Goal: Task Accomplishment & Management: Complete application form

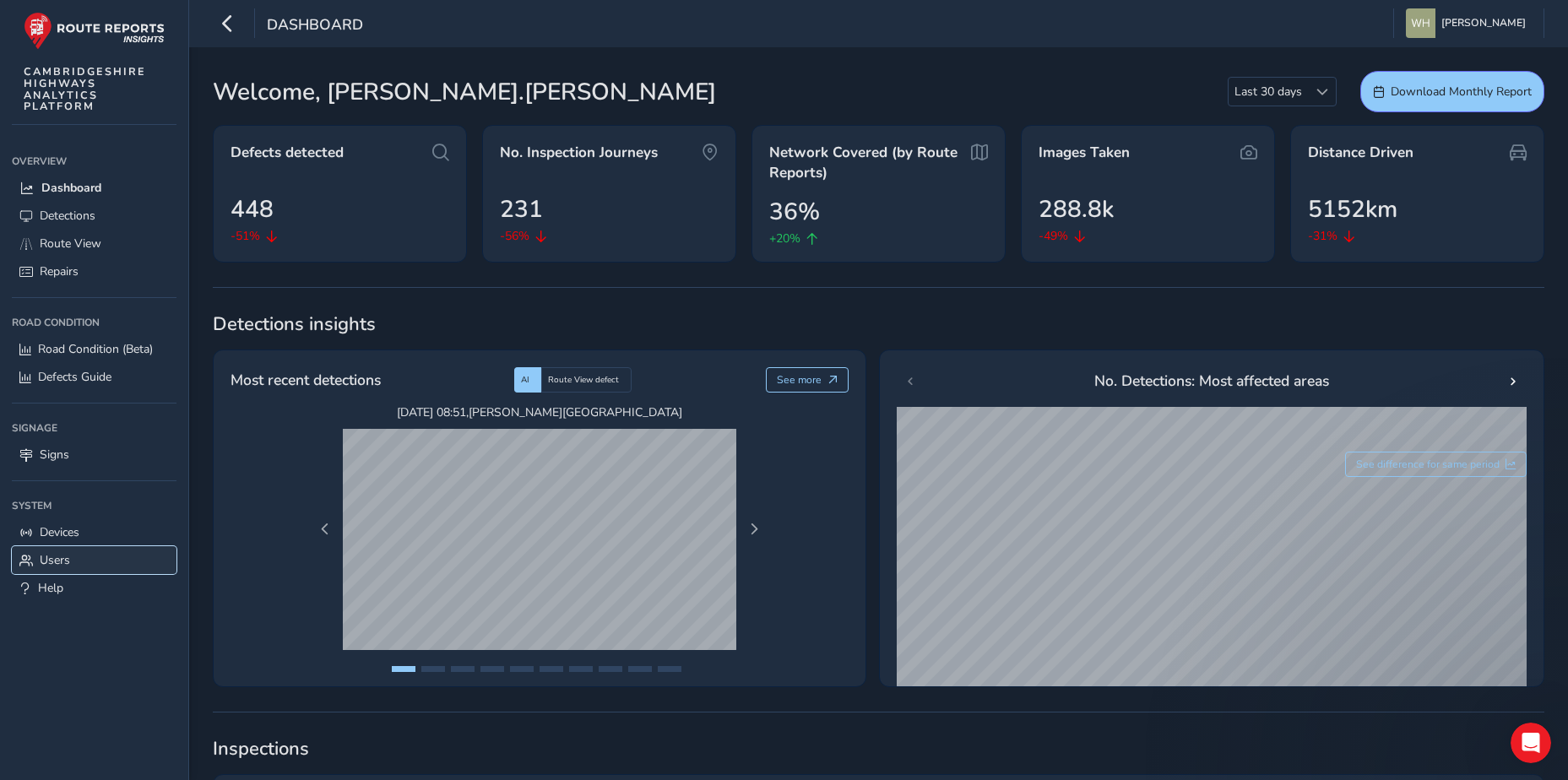
click at [73, 560] on link "Users" at bounding box center [94, 560] width 164 height 28
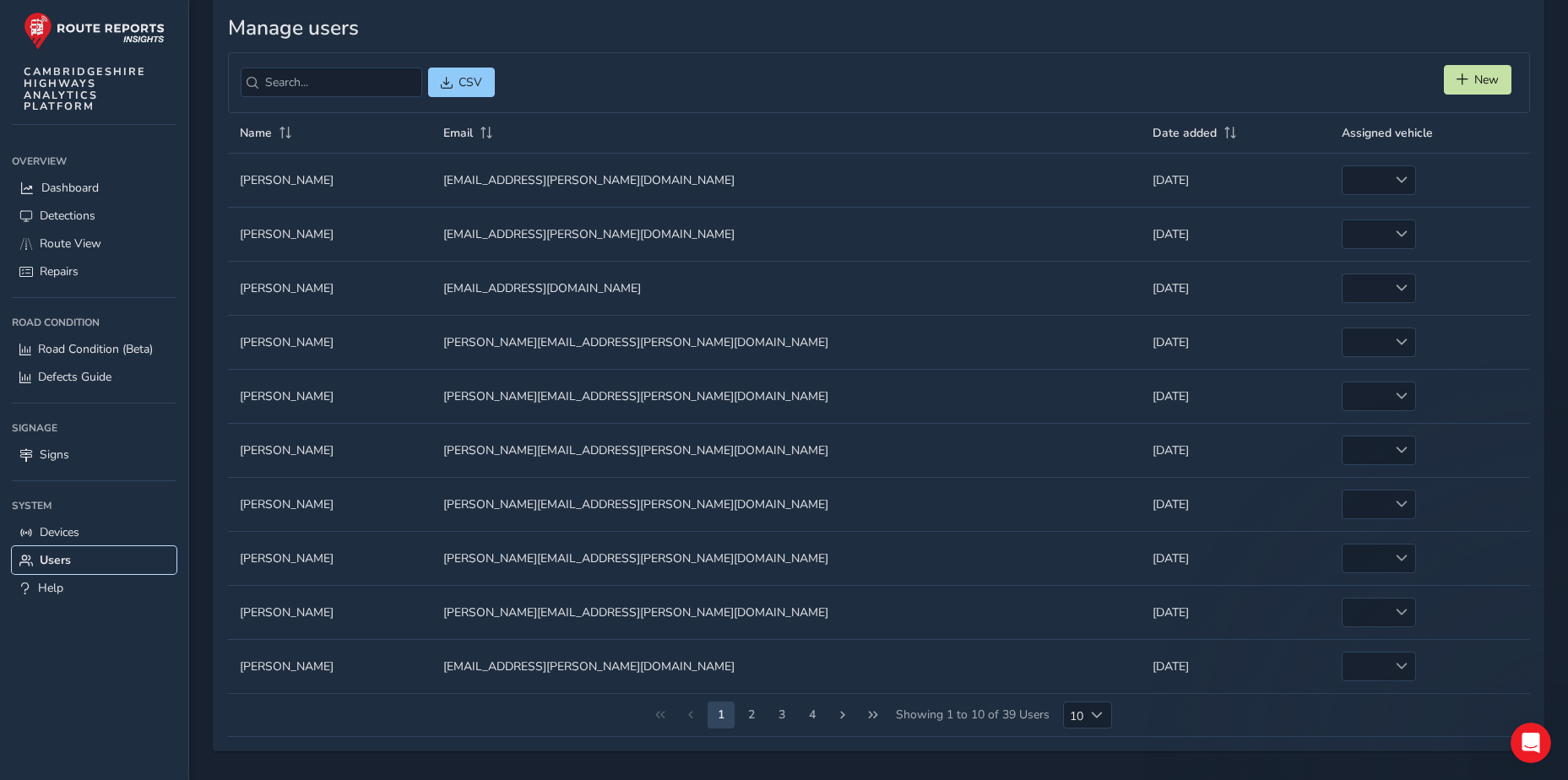
scroll to position [88, 0]
click at [743, 714] on button "2" at bounding box center [752, 714] width 27 height 27
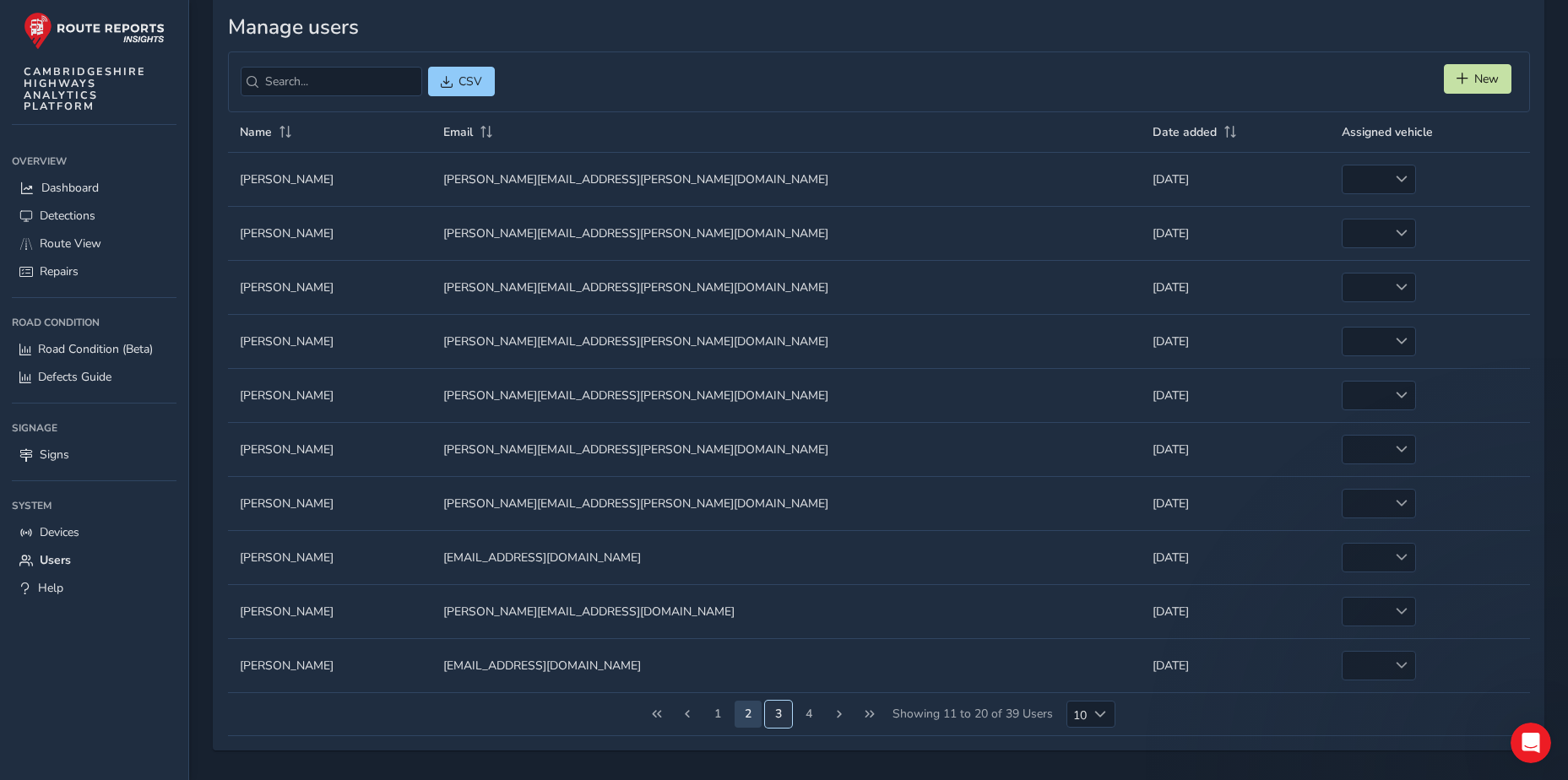
click at [787, 718] on button "3" at bounding box center [779, 714] width 27 height 27
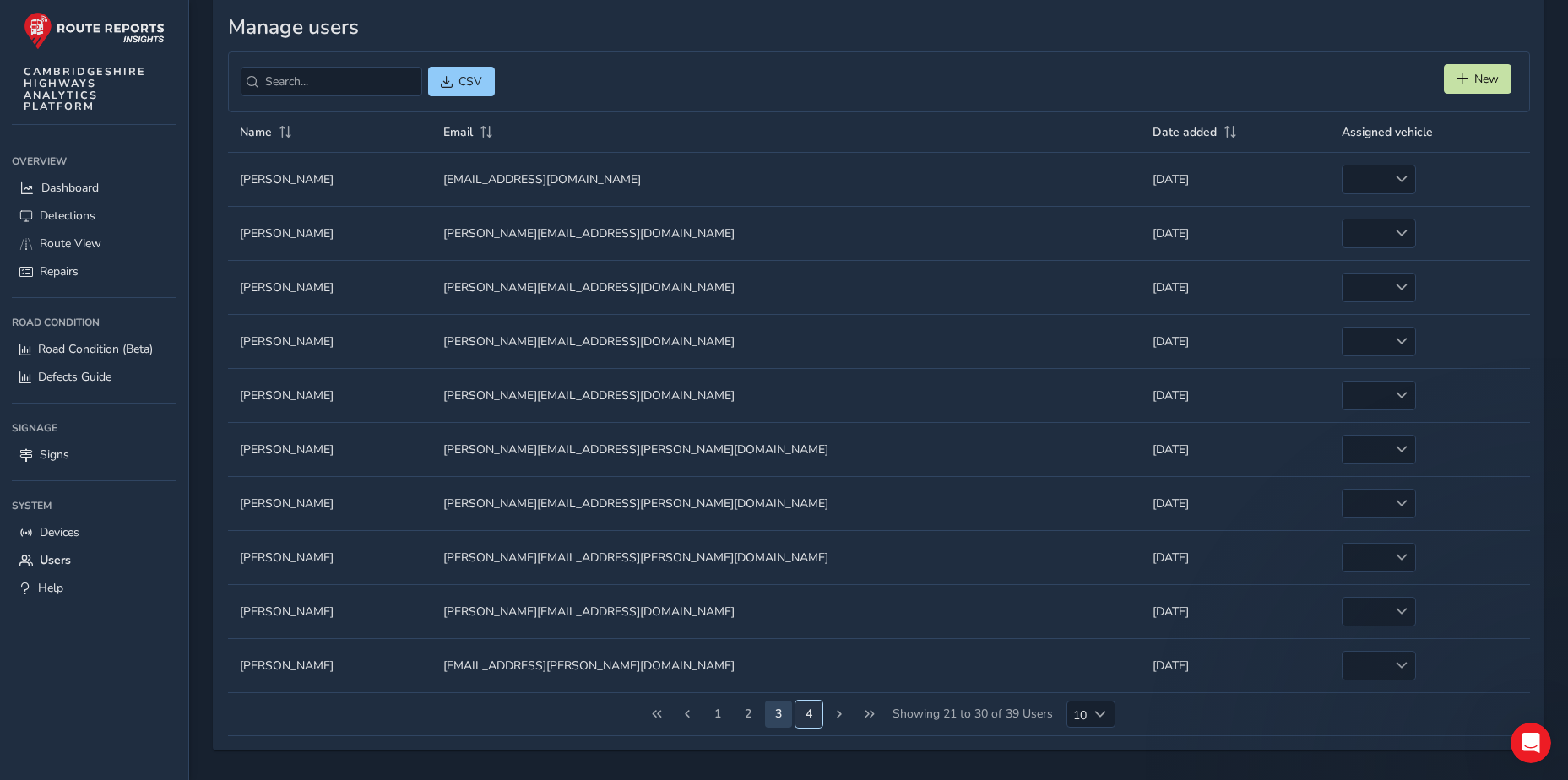
click at [806, 708] on button "4" at bounding box center [810, 714] width 27 height 27
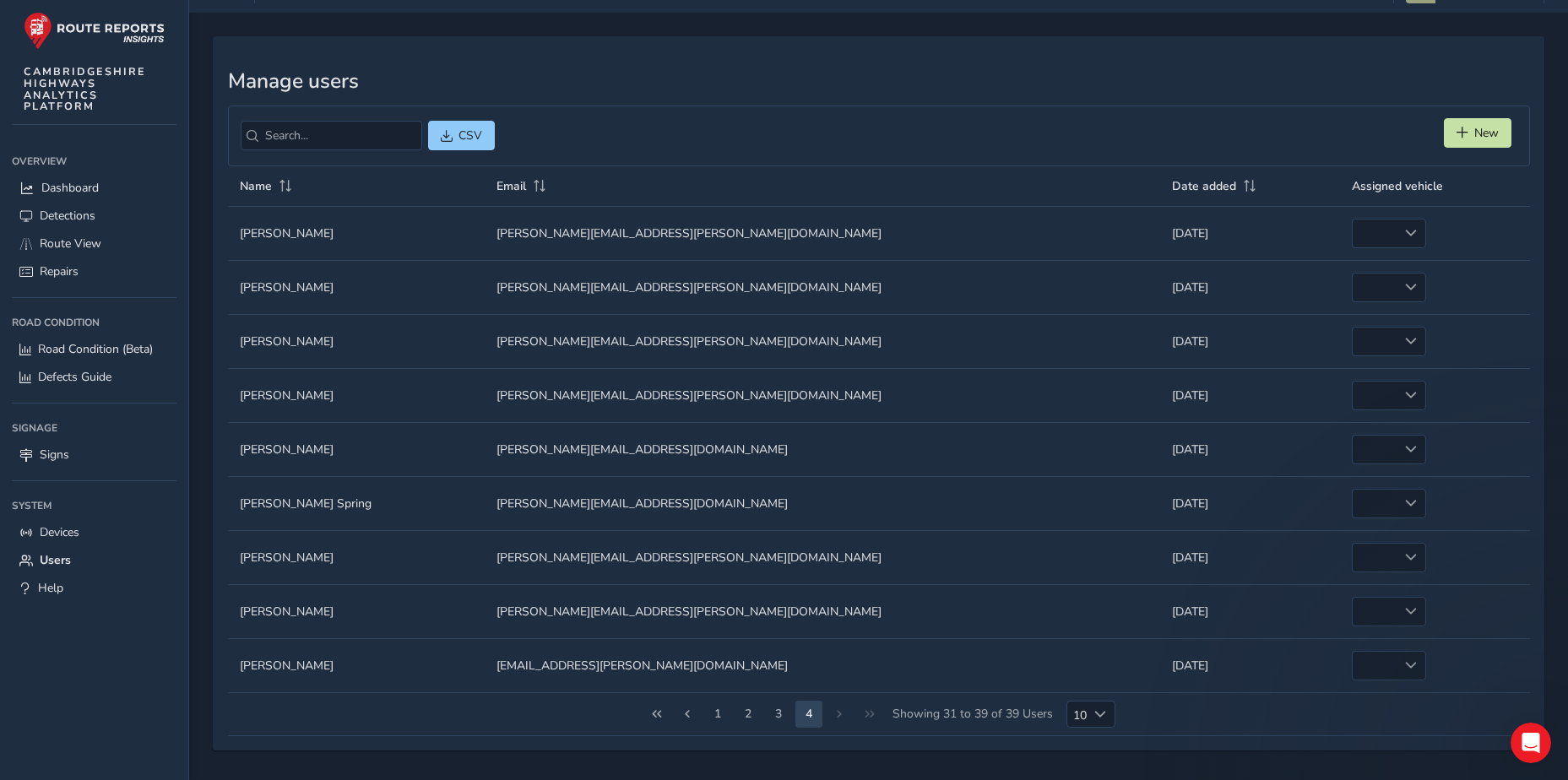
click at [830, 716] on div "1 2 3 4 Showing 31 to 39 of 39 Users 10 10" at bounding box center [879, 714] width 1302 height 43
click at [840, 716] on div "1 2 3 4 Showing 31 to 39 of 39 Users 10 10" at bounding box center [879, 714] width 1302 height 43
click at [786, 714] on button "3" at bounding box center [779, 714] width 27 height 27
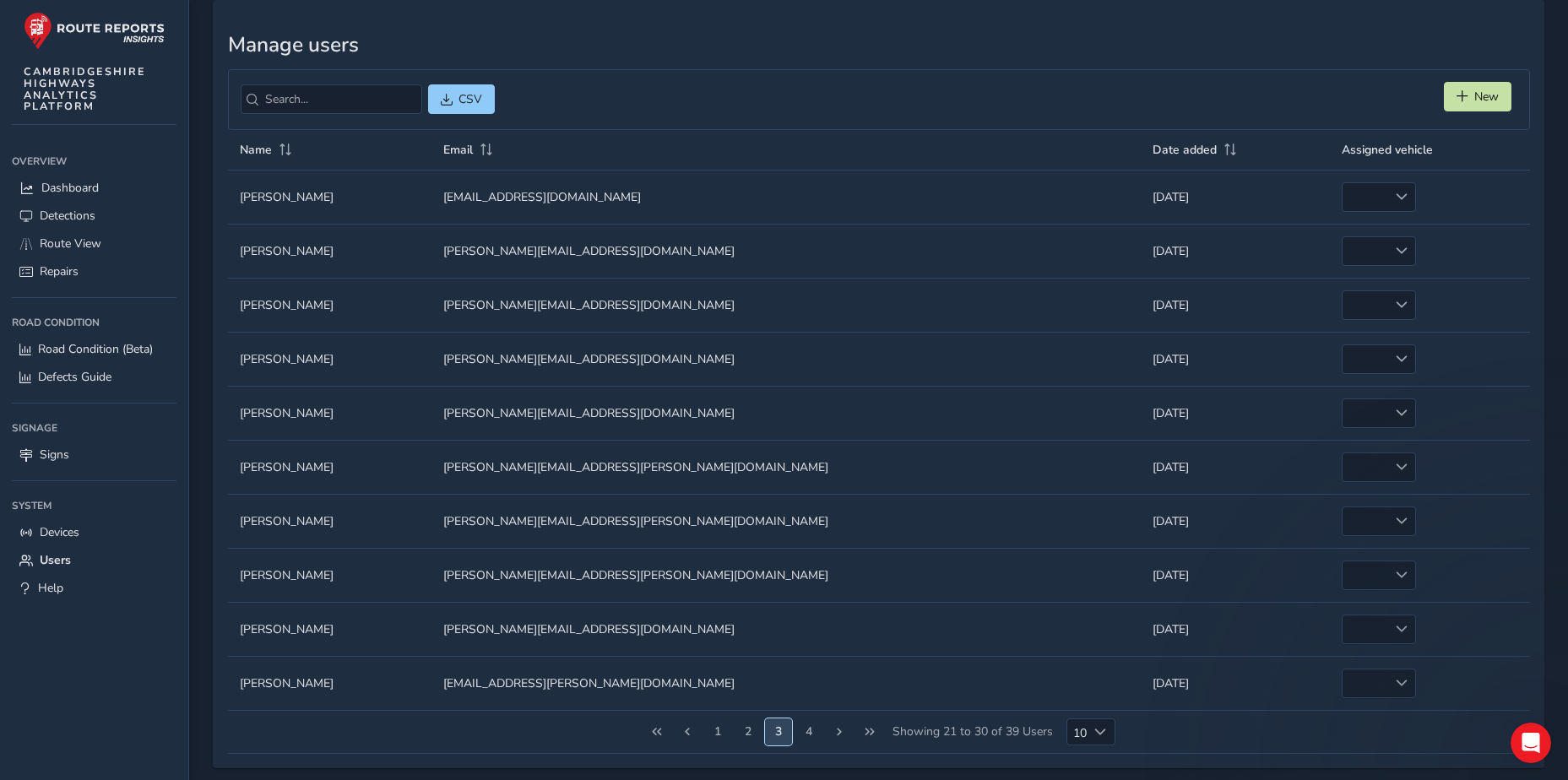
scroll to position [88, 0]
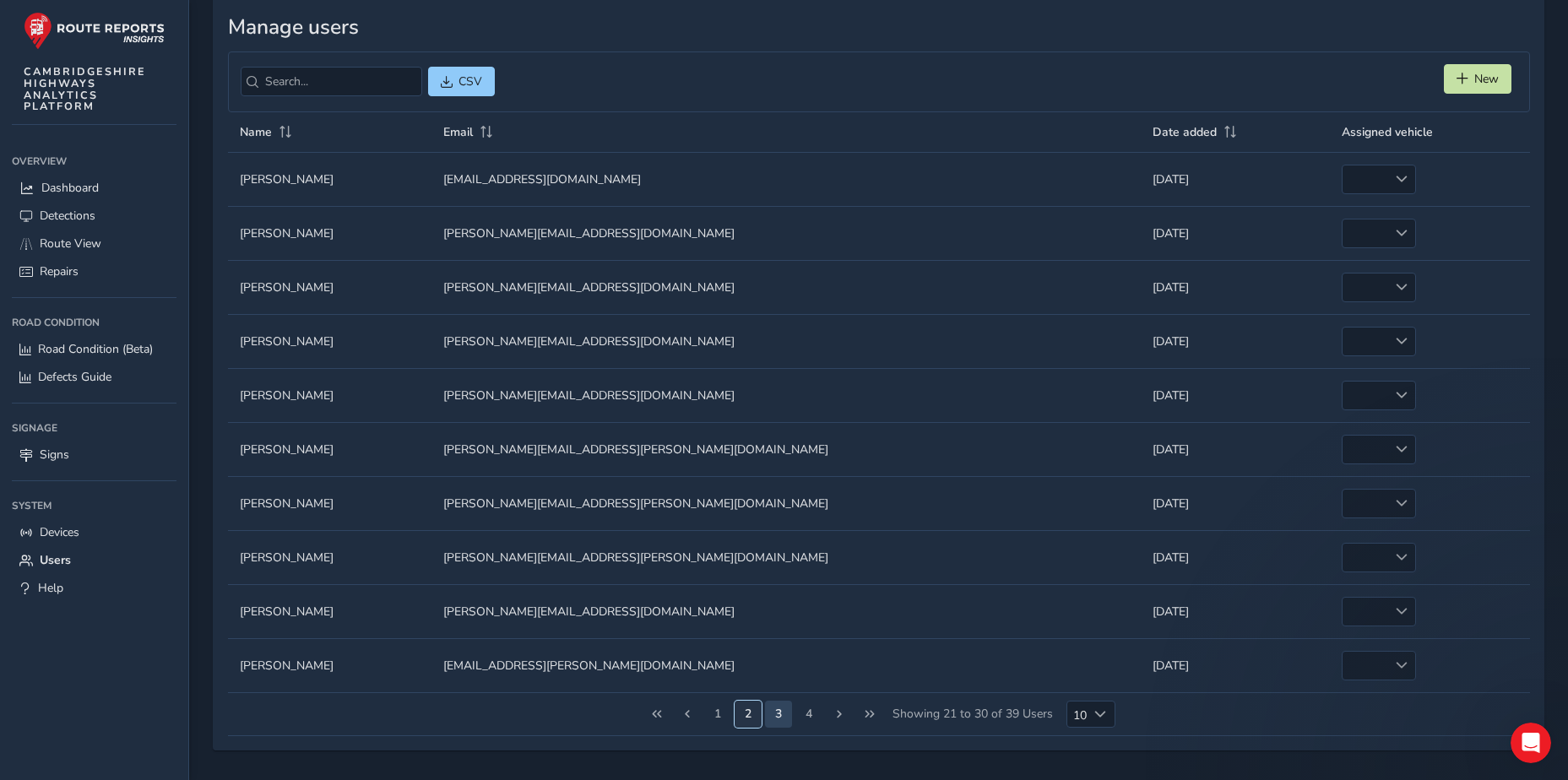
click at [754, 710] on button "2" at bounding box center [748, 714] width 27 height 27
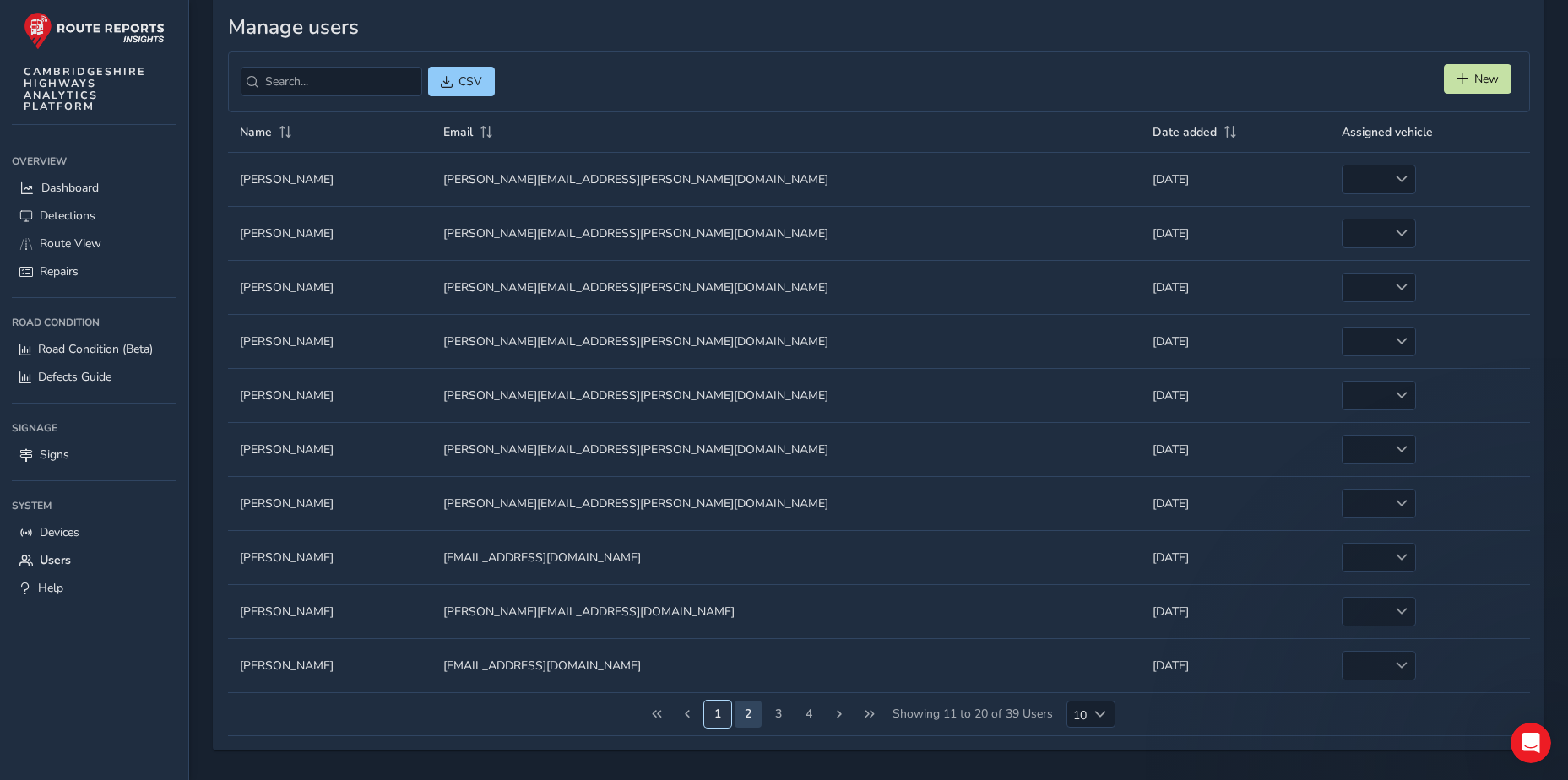
click at [719, 713] on button "1" at bounding box center [718, 714] width 27 height 27
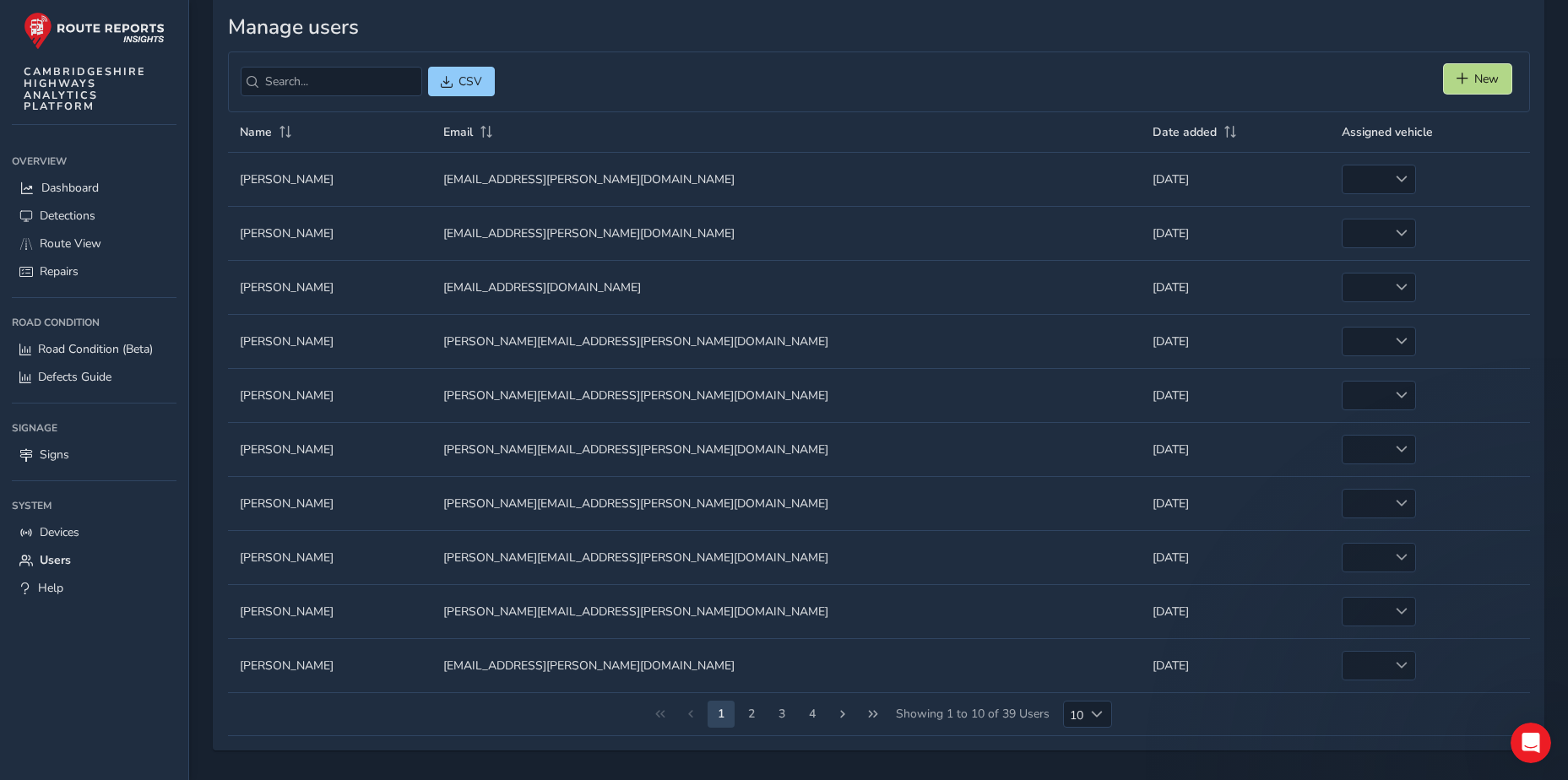
click at [1475, 88] on button "New" at bounding box center [1478, 78] width 68 height 29
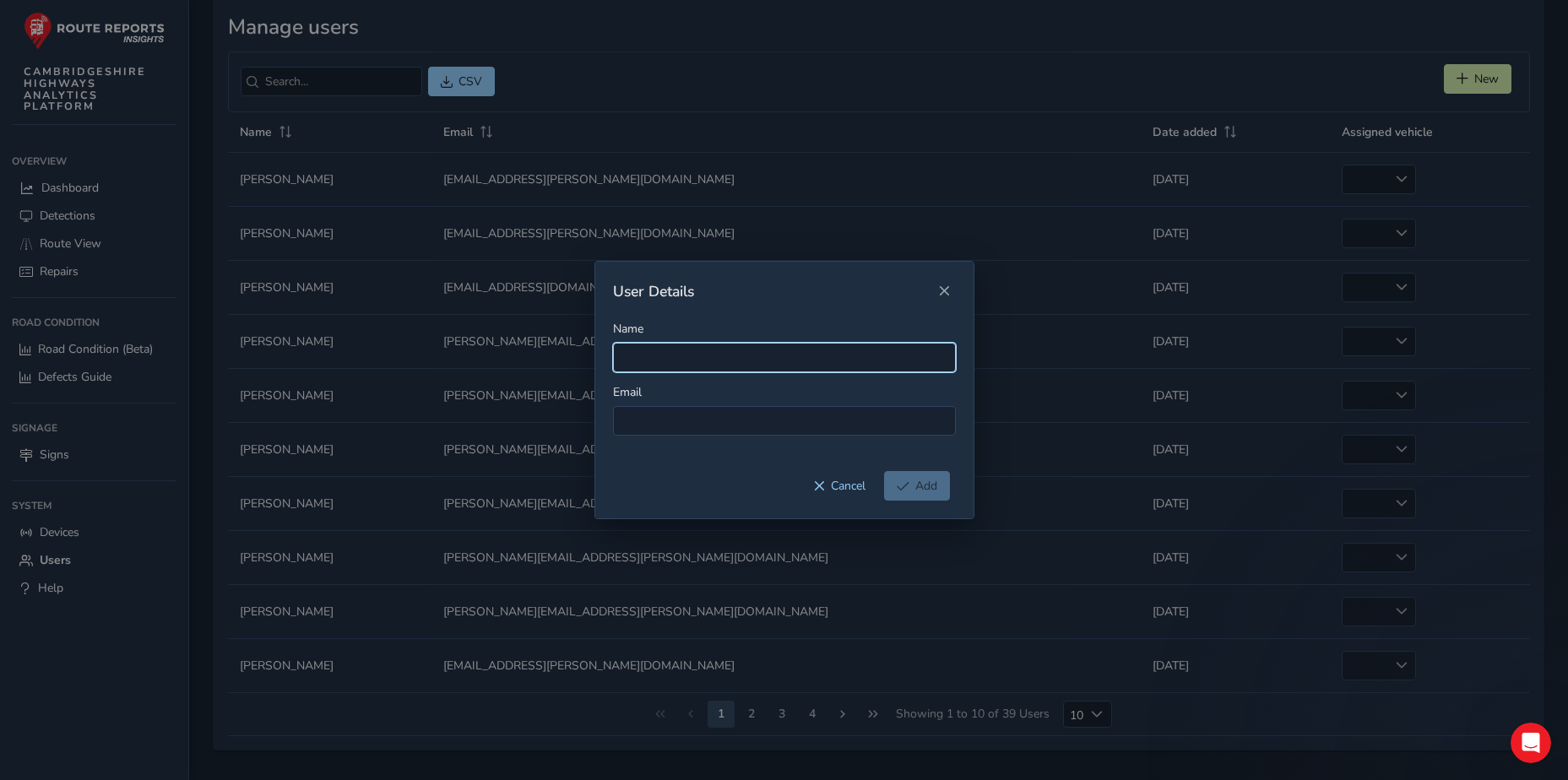
click at [682, 360] on input "Name" at bounding box center [785, 358] width 343 height 29
type input "[PERSON_NAME]"
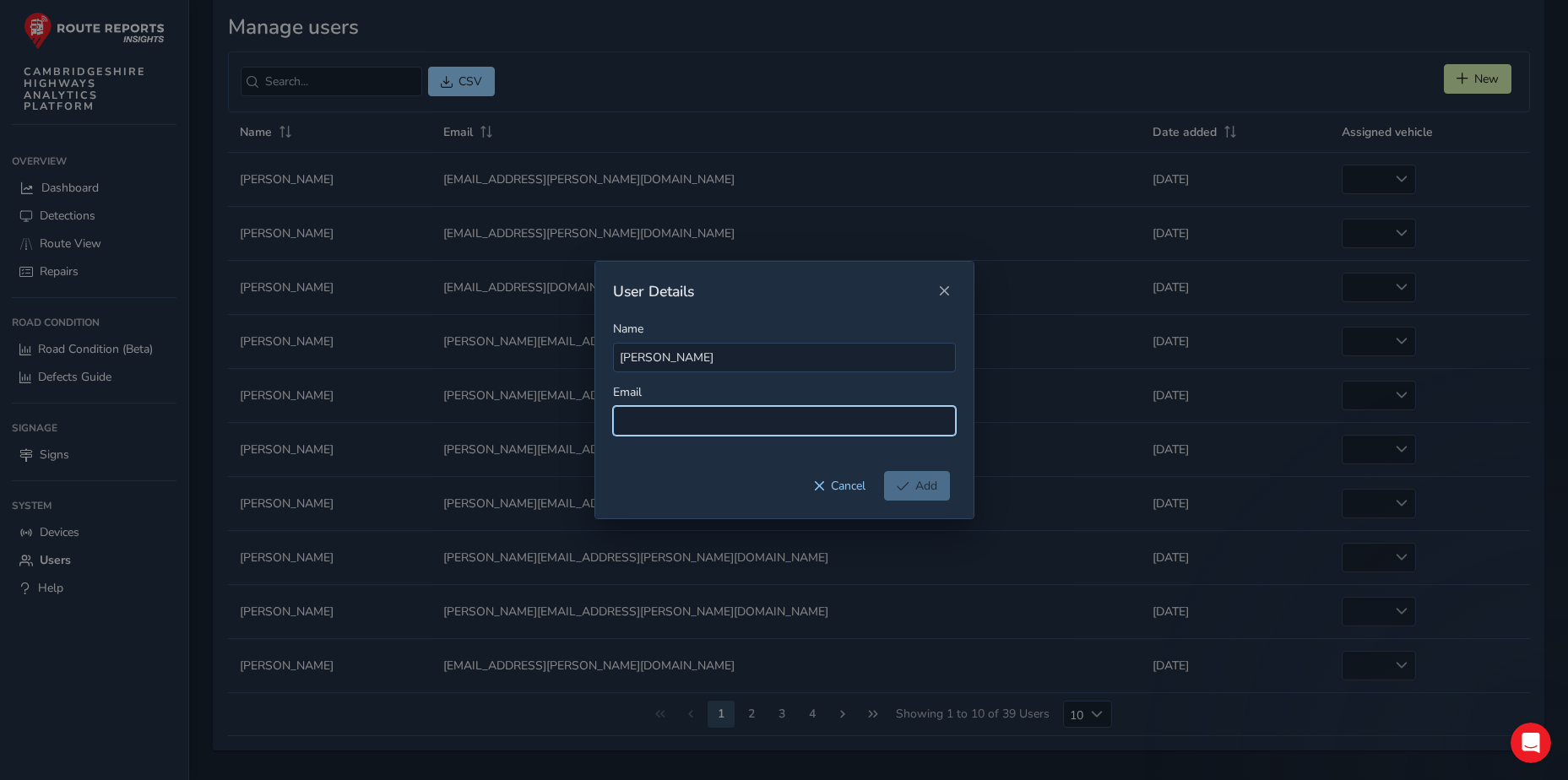
click at [649, 423] on input at bounding box center [785, 421] width 343 height 29
paste input "[EMAIL_ADDRESS][PERSON_NAME][DOMAIN_NAME]"
type input "[EMAIL_ADDRESS][PERSON_NAME][DOMAIN_NAME]"
click at [658, 494] on div "Cancel Add" at bounding box center [784, 494] width 378 height 47
click at [894, 485] on button "Add" at bounding box center [917, 485] width 66 height 29
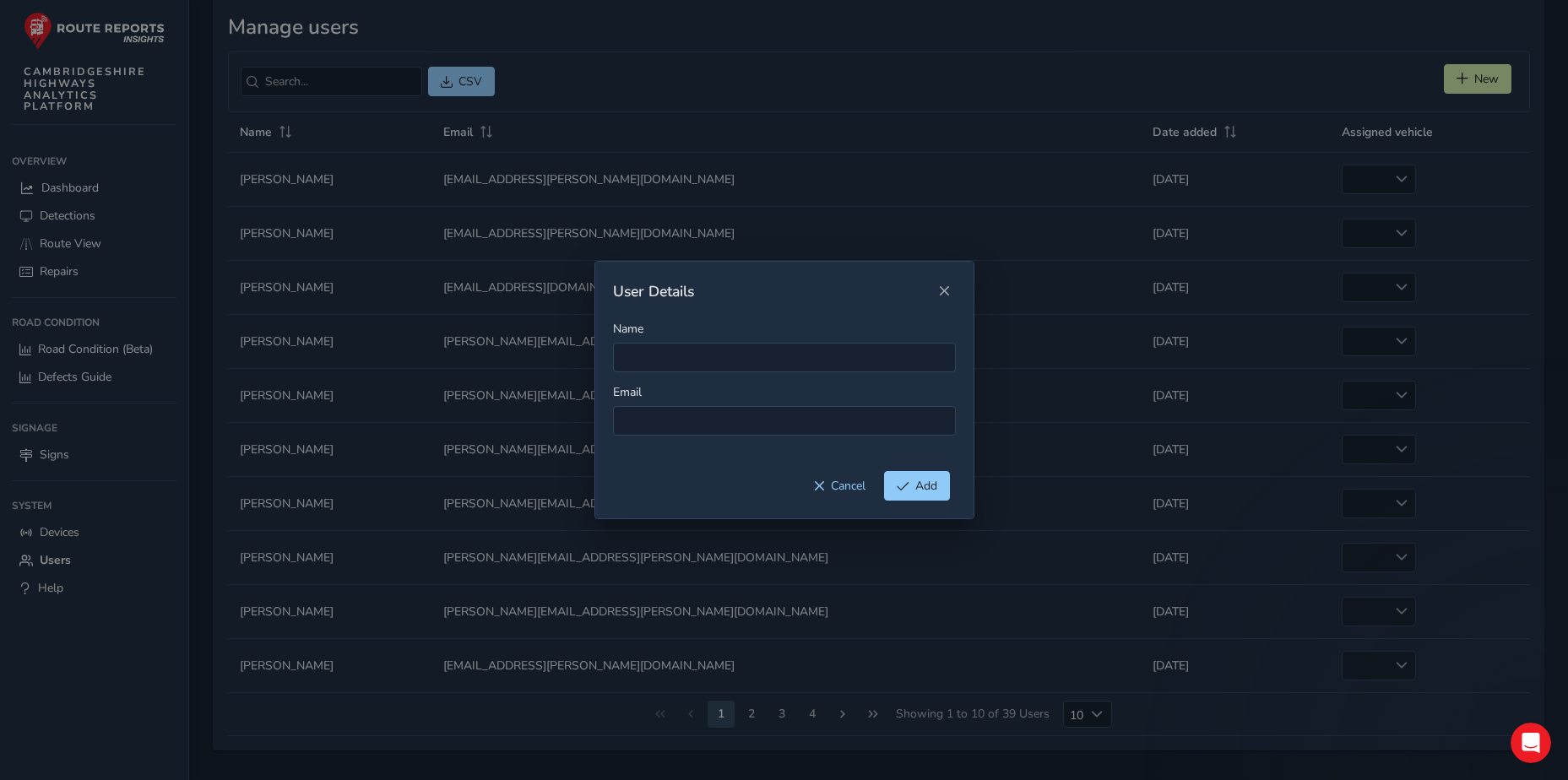
scroll to position [0, 0]
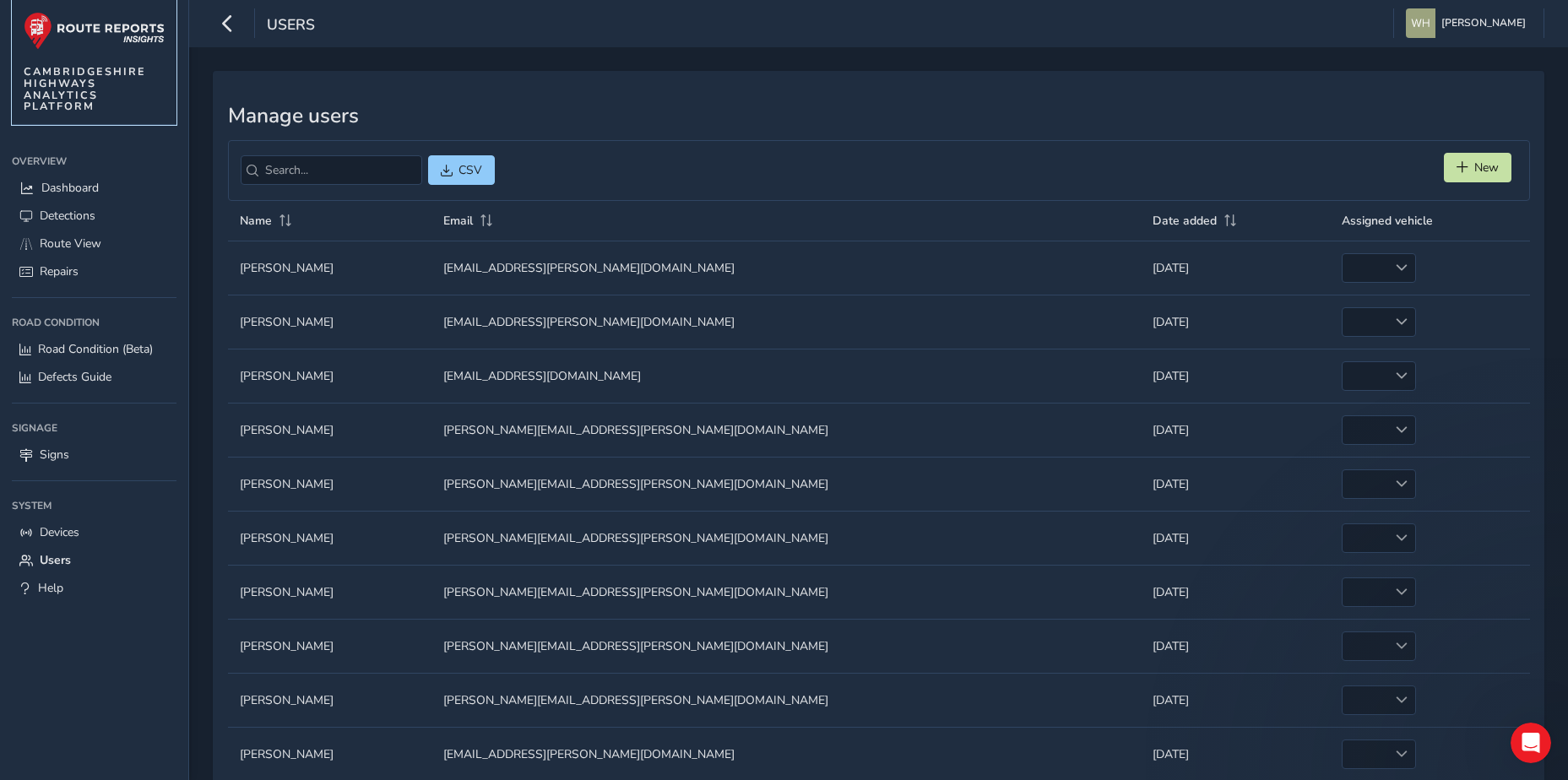
click at [110, 36] on img at bounding box center [94, 31] width 141 height 38
